Goal: Navigation & Orientation: Understand site structure

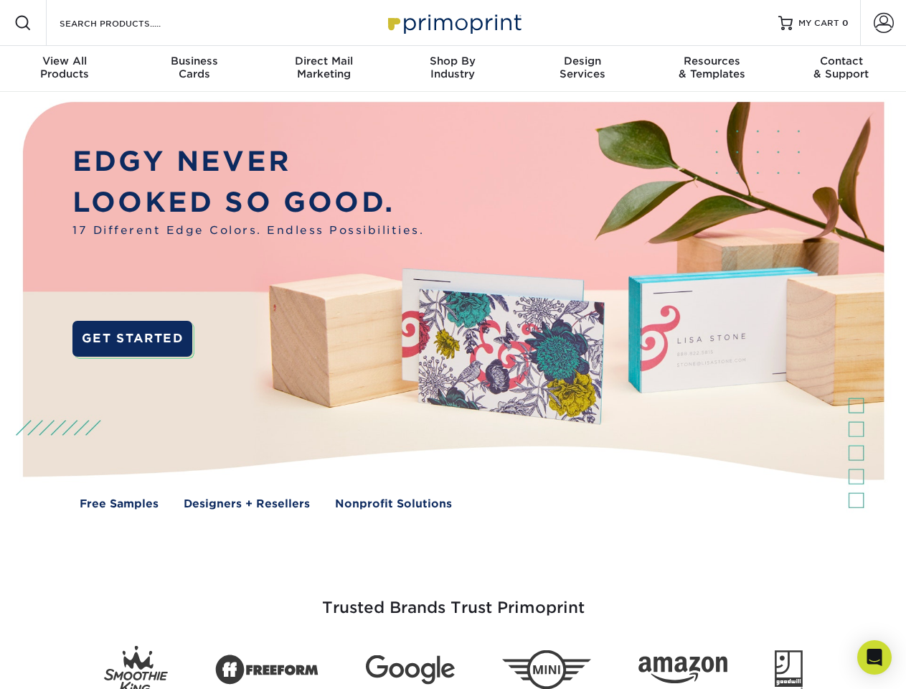
click at [453, 344] on img at bounding box center [452, 316] width 897 height 448
click at [23, 23] on span at bounding box center [22, 22] width 17 height 17
click at [883, 23] on span at bounding box center [884, 23] width 20 height 20
click at [65, 69] on div "View All Products" at bounding box center [64, 68] width 129 height 26
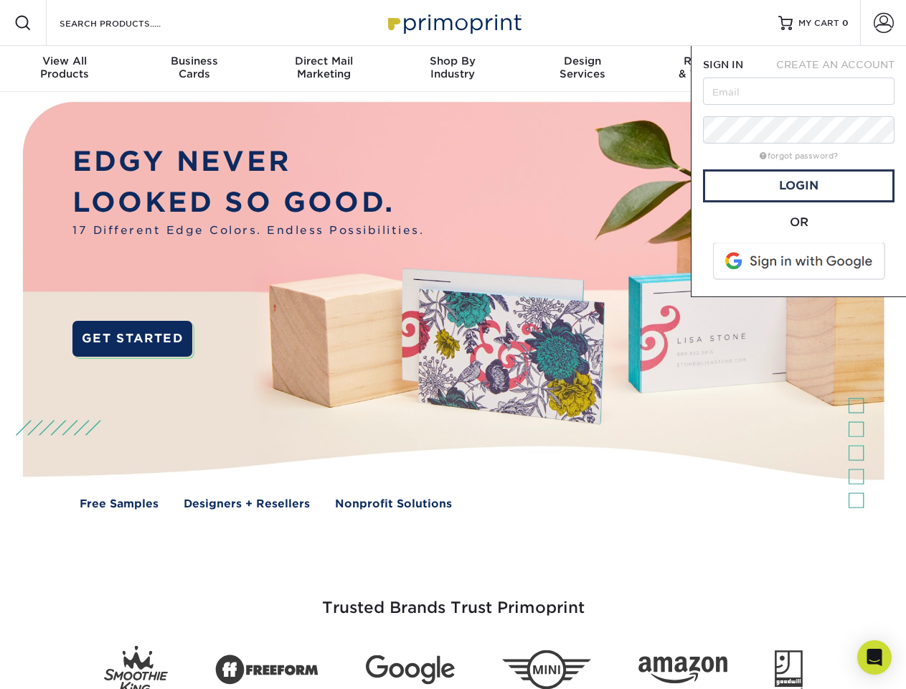
click at [194, 69] on div "Business Cards" at bounding box center [193, 68] width 129 height 26
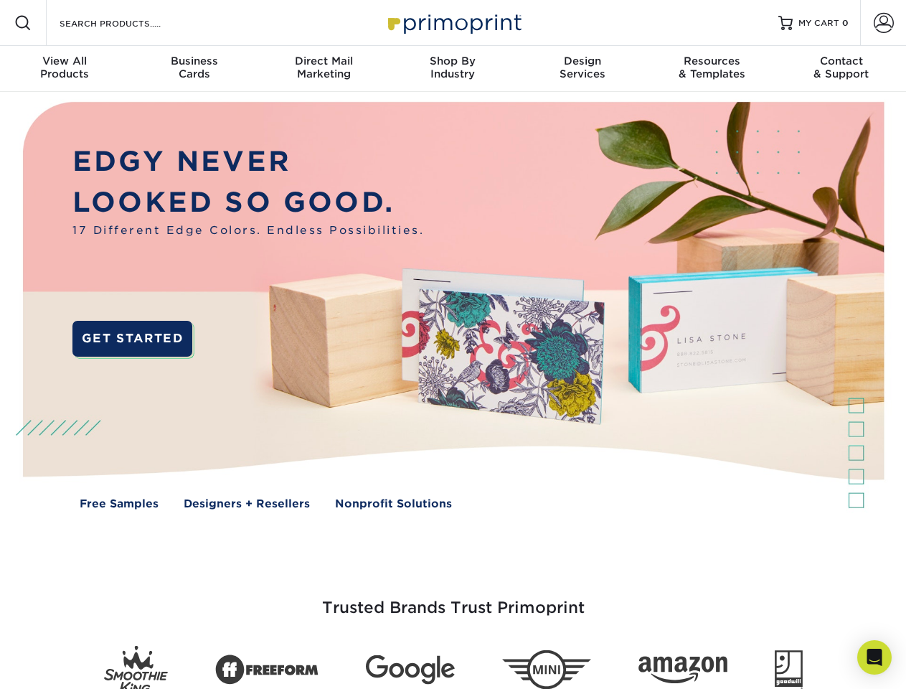
click at [324, 69] on div "Direct Mail Marketing" at bounding box center [323, 68] width 129 height 26
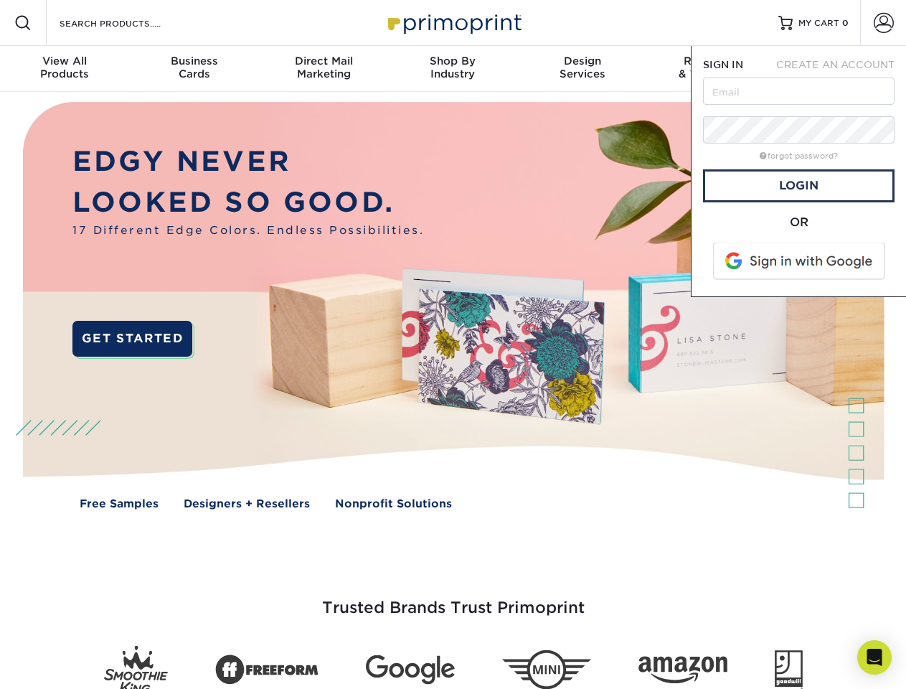
click at [453, 69] on div "Shop By Industry" at bounding box center [452, 68] width 129 height 26
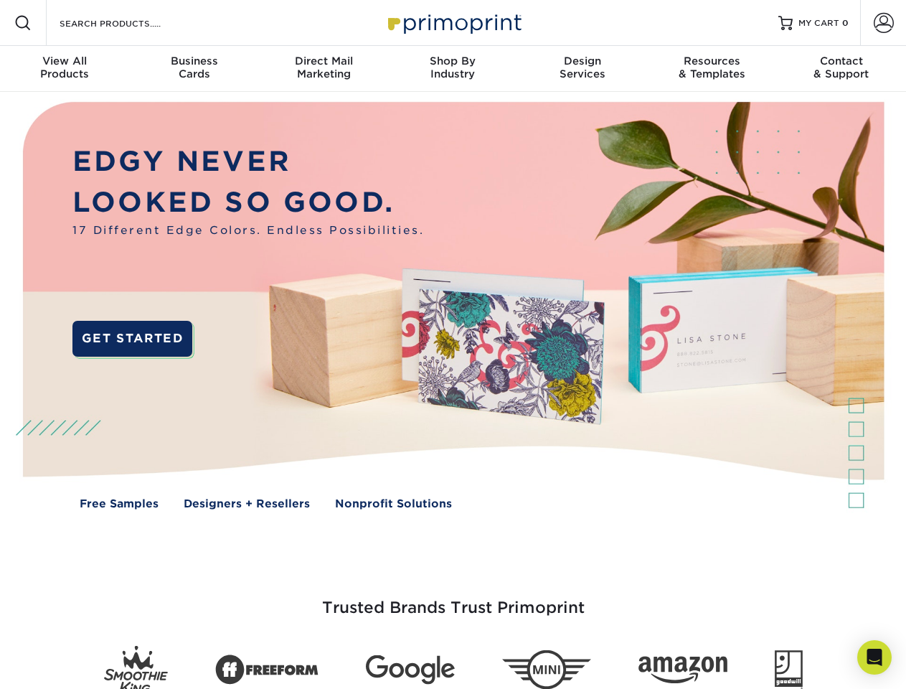
click at [582, 69] on div "Design Services" at bounding box center [582, 68] width 129 height 26
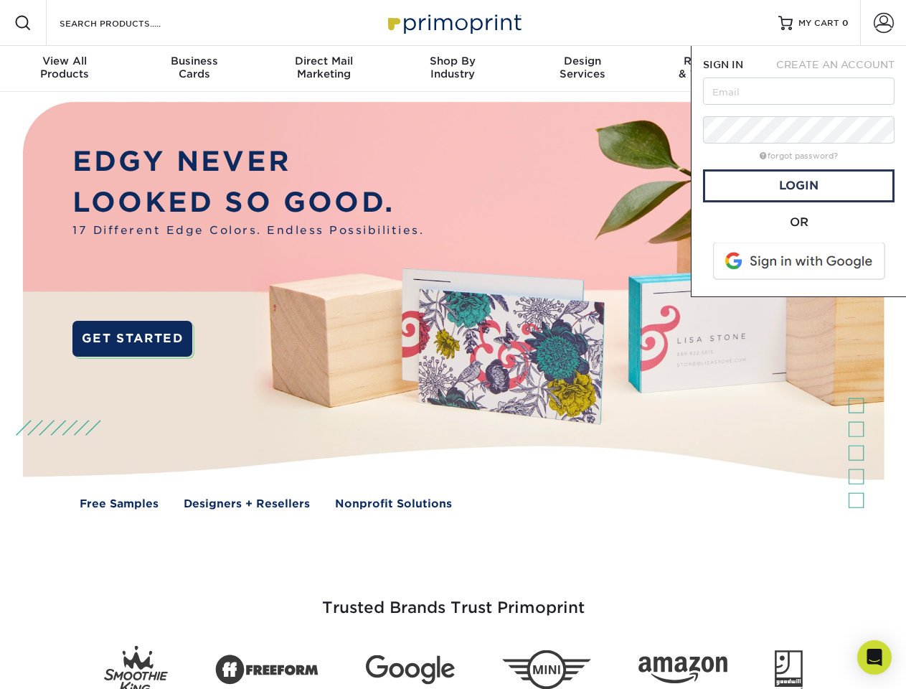
click at [712, 69] on span "SIGN IN" at bounding box center [723, 64] width 40 height 11
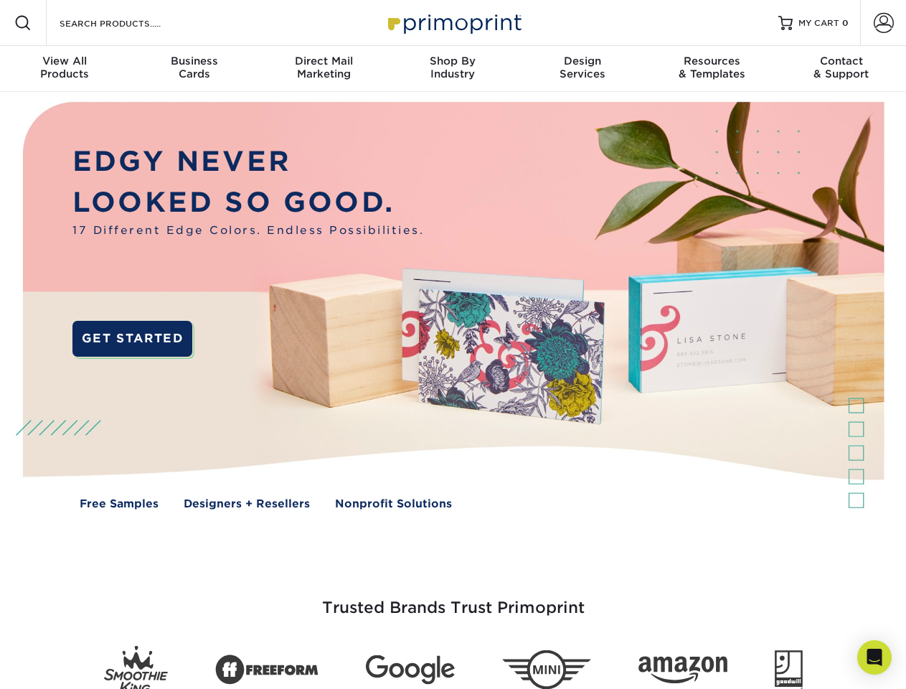
click at [841, 69] on div "Contact & Support" at bounding box center [841, 68] width 129 height 26
